Goal: Find specific page/section: Find specific page/section

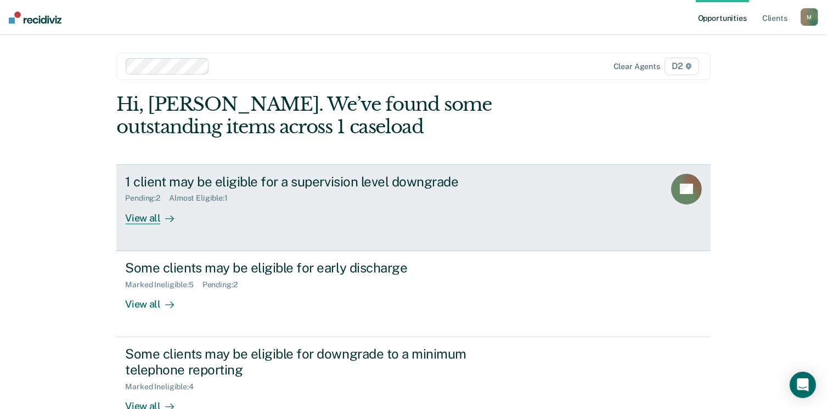
click at [138, 218] on div "View all" at bounding box center [155, 213] width 61 height 21
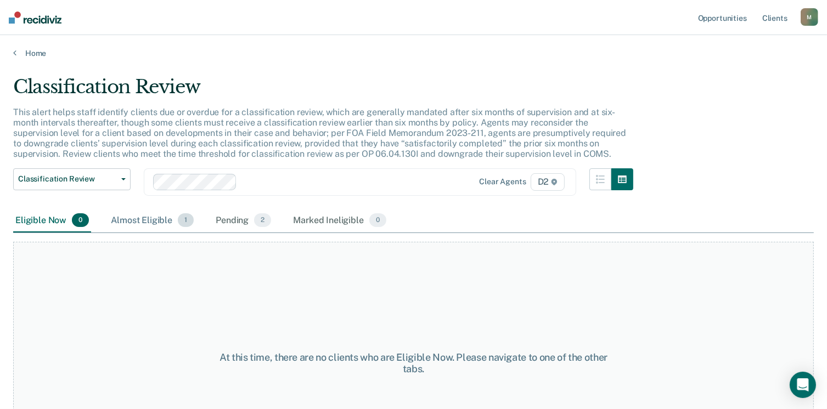
click at [143, 220] on div "Almost Eligible 1" at bounding box center [152, 221] width 87 height 24
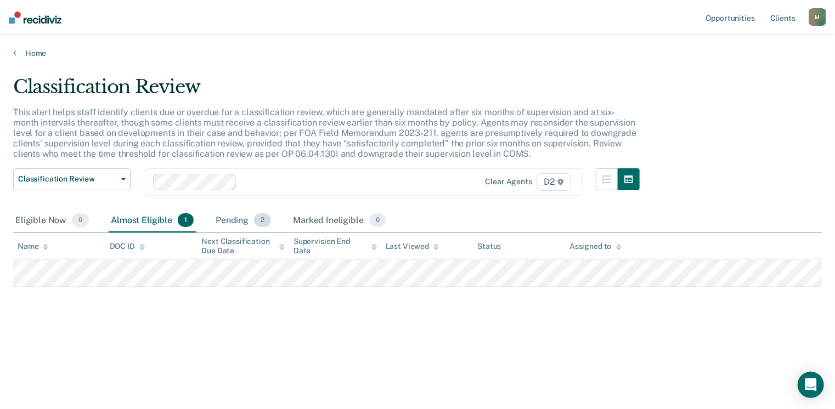
click at [231, 221] on div "Pending 2" at bounding box center [243, 221] width 60 height 24
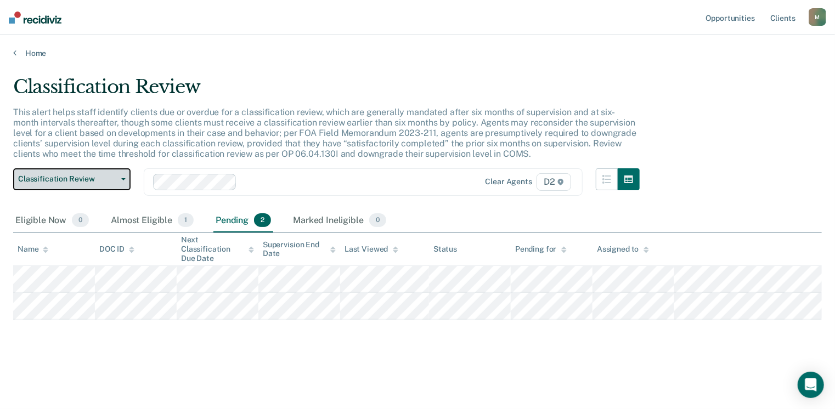
click at [98, 180] on span "Classification Review" at bounding box center [67, 178] width 99 height 9
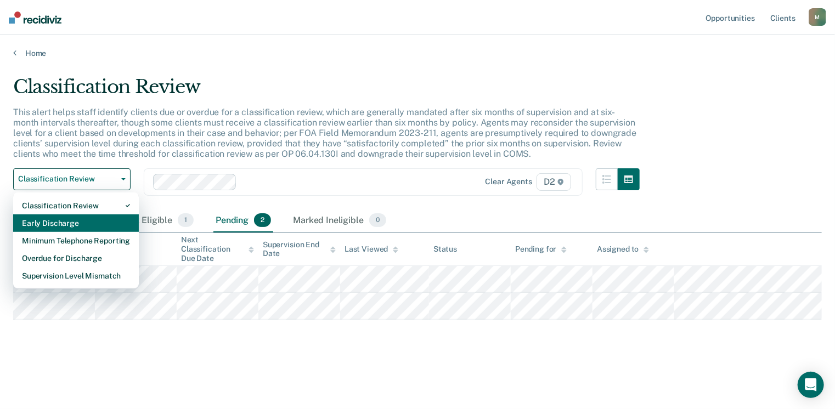
click at [77, 218] on div "Early Discharge" at bounding box center [76, 223] width 108 height 18
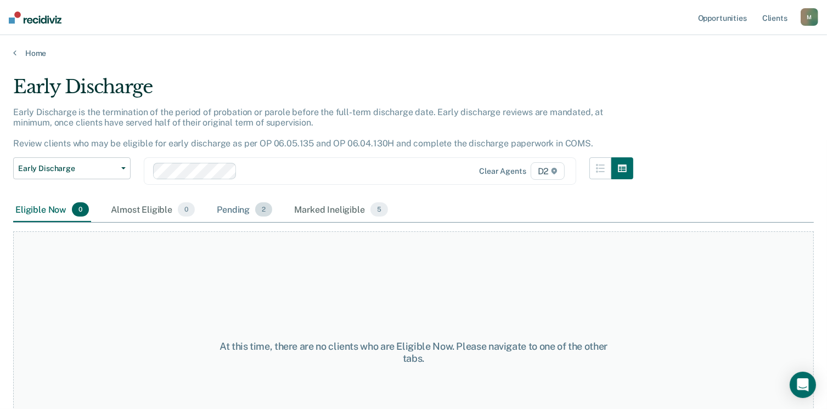
click at [234, 204] on div "Pending 2" at bounding box center [244, 210] width 60 height 24
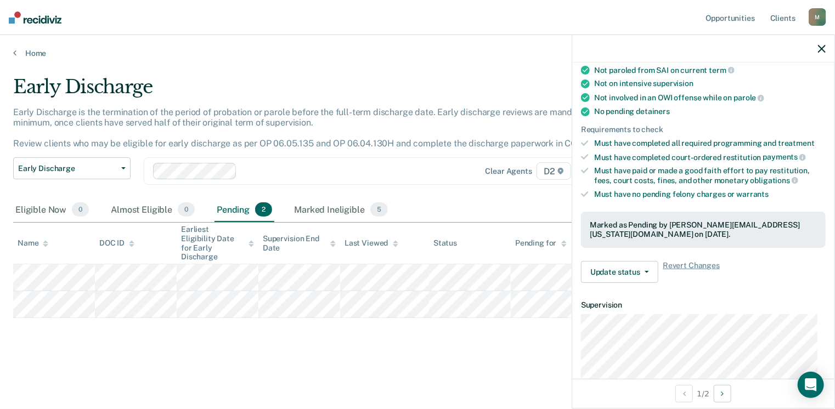
scroll to position [329, 0]
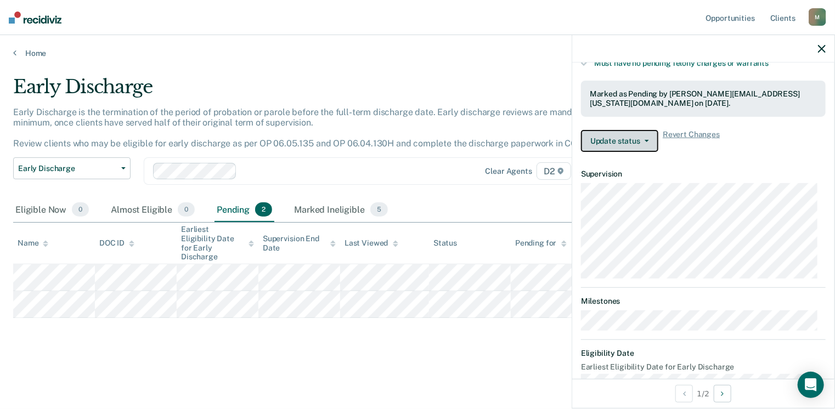
click at [638, 139] on button "Update status" at bounding box center [619, 141] width 77 height 22
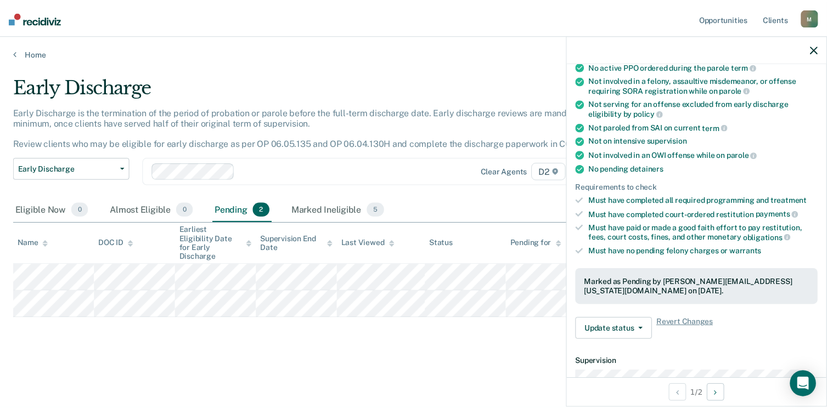
scroll to position [0, 0]
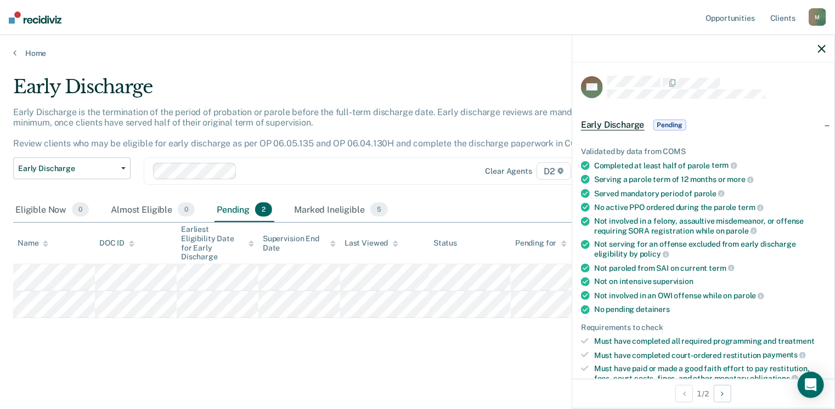
click at [376, 332] on div "Early Discharge Early Discharge is the termination of the period of probation o…" at bounding box center [417, 219] width 808 height 286
click at [822, 49] on icon "button" at bounding box center [822, 49] width 8 height 8
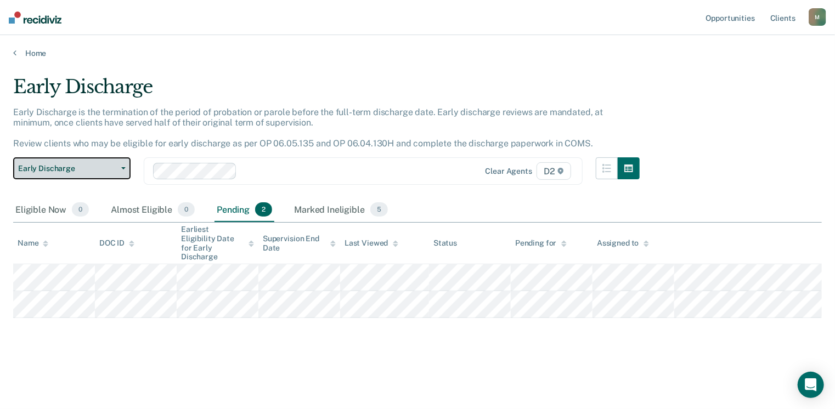
click at [119, 166] on button "Early Discharge" at bounding box center [71, 168] width 117 height 22
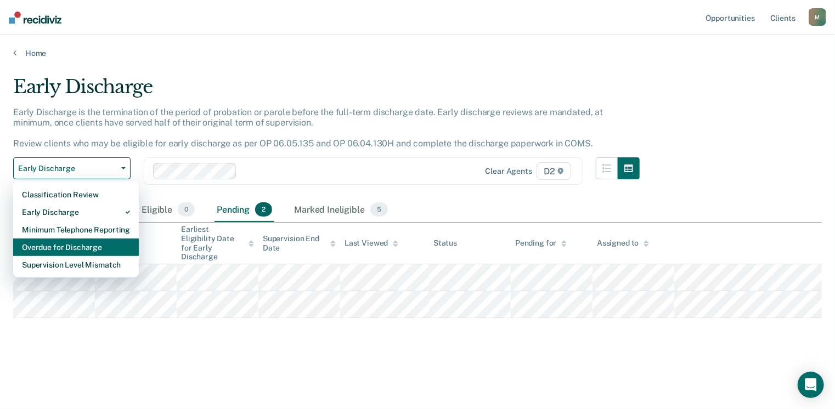
click at [94, 245] on div "Overdue for Discharge" at bounding box center [76, 248] width 108 height 18
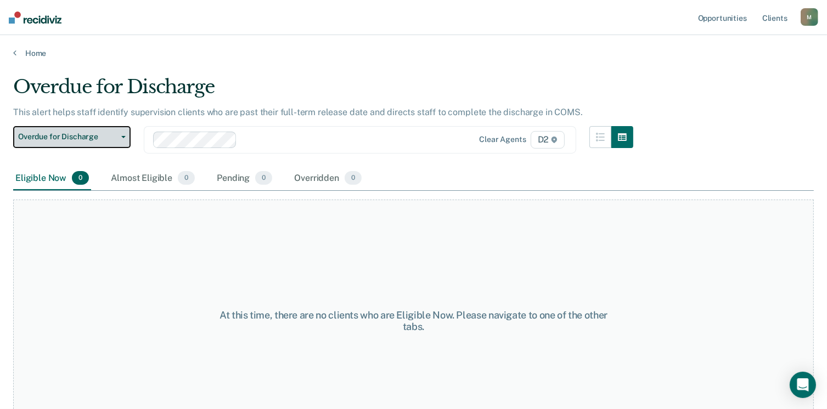
click at [118, 134] on button "Overdue for Discharge" at bounding box center [71, 137] width 117 height 22
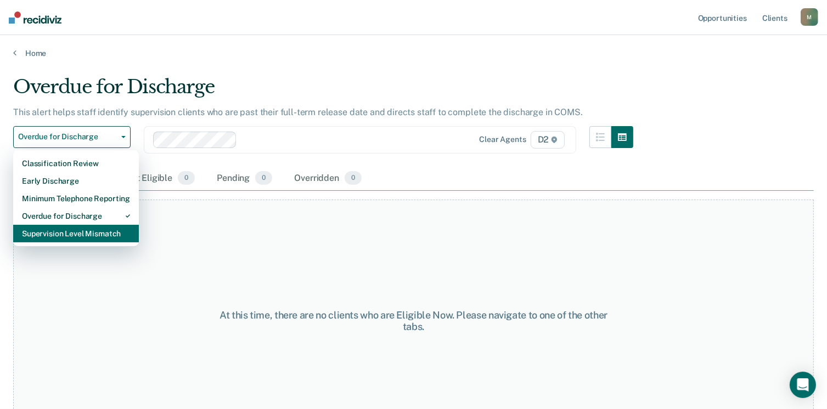
click at [93, 235] on div "Supervision Level Mismatch" at bounding box center [76, 234] width 108 height 18
